Goal: Information Seeking & Learning: Learn about a topic

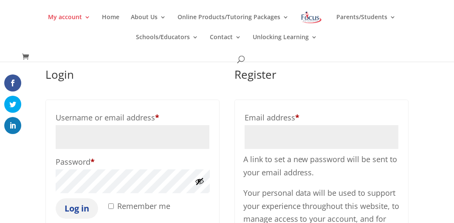
type input "camisha33@gmail.com"
click at [85, 204] on button "Log in" at bounding box center [77, 208] width 42 height 20
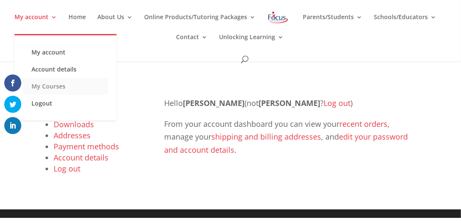
click at [71, 91] on link "My Courses" at bounding box center [65, 86] width 85 height 17
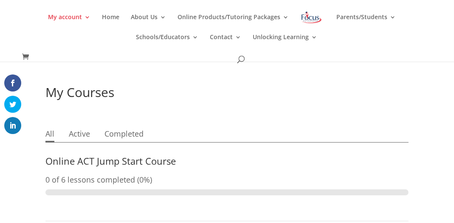
click at [96, 156] on link "Online ACT Jump Start Course" at bounding box center [110, 160] width 130 height 13
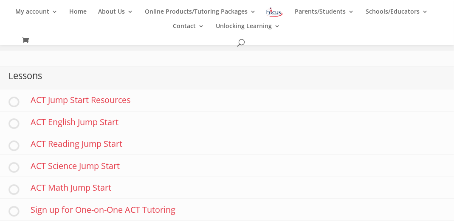
scroll to position [167, 0]
click at [89, 137] on link "ACT Reading Jump Start" at bounding box center [227, 144] width 454 height 22
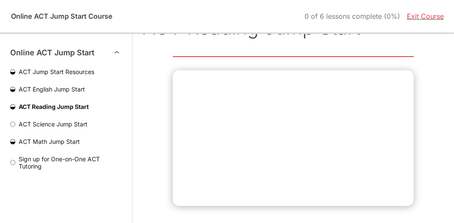
scroll to position [62, 0]
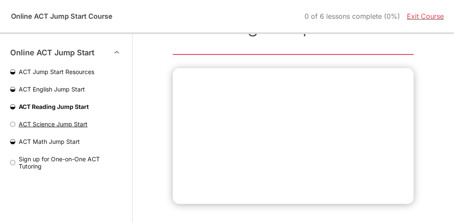
click at [40, 124] on span "ACT Science Jump Start" at bounding box center [68, 123] width 107 height 7
